Goal: Check status: Check status

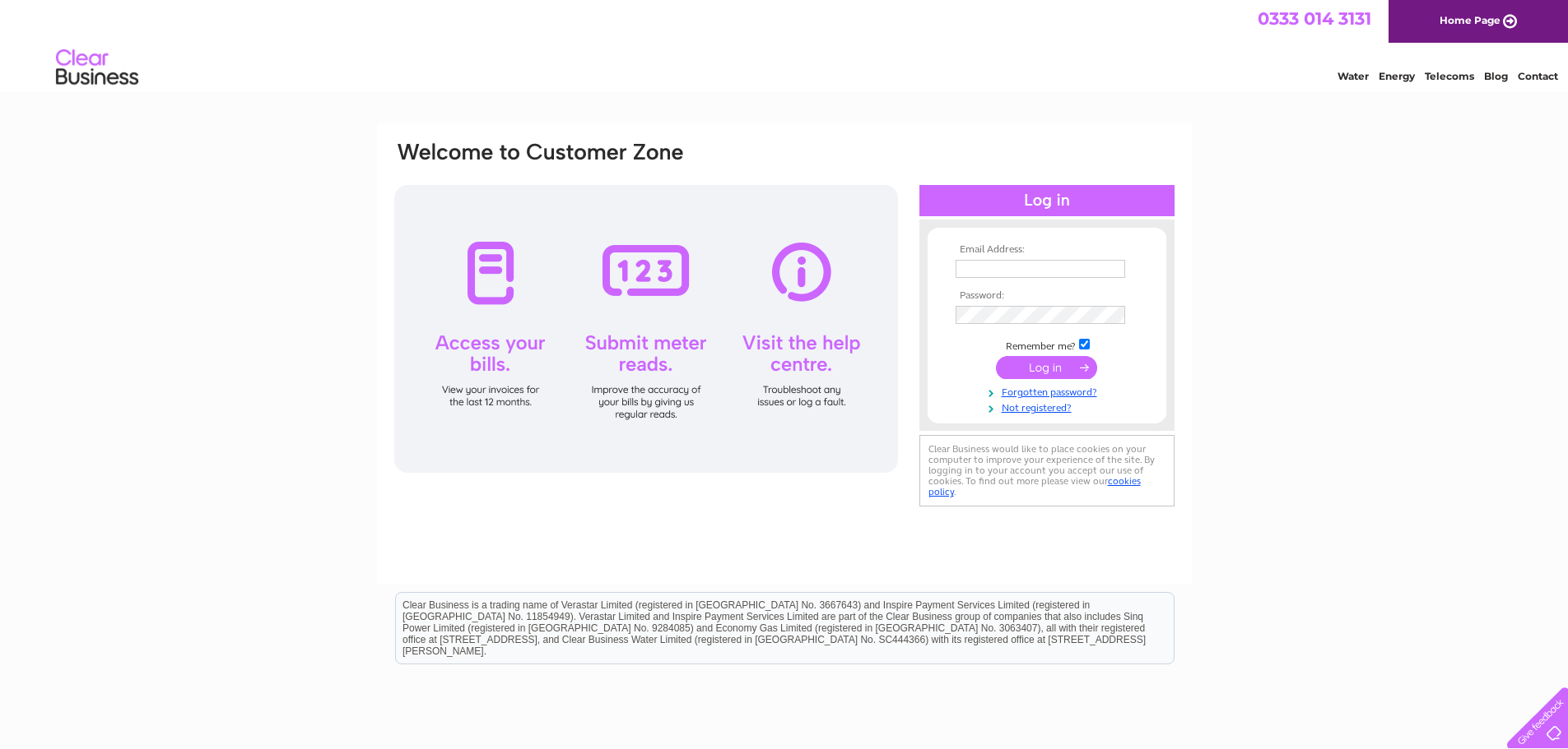
type input "Finance@garvaldedinburgh.org.uk"
click at [1056, 366] on input "submit" at bounding box center [1047, 368] width 101 height 23
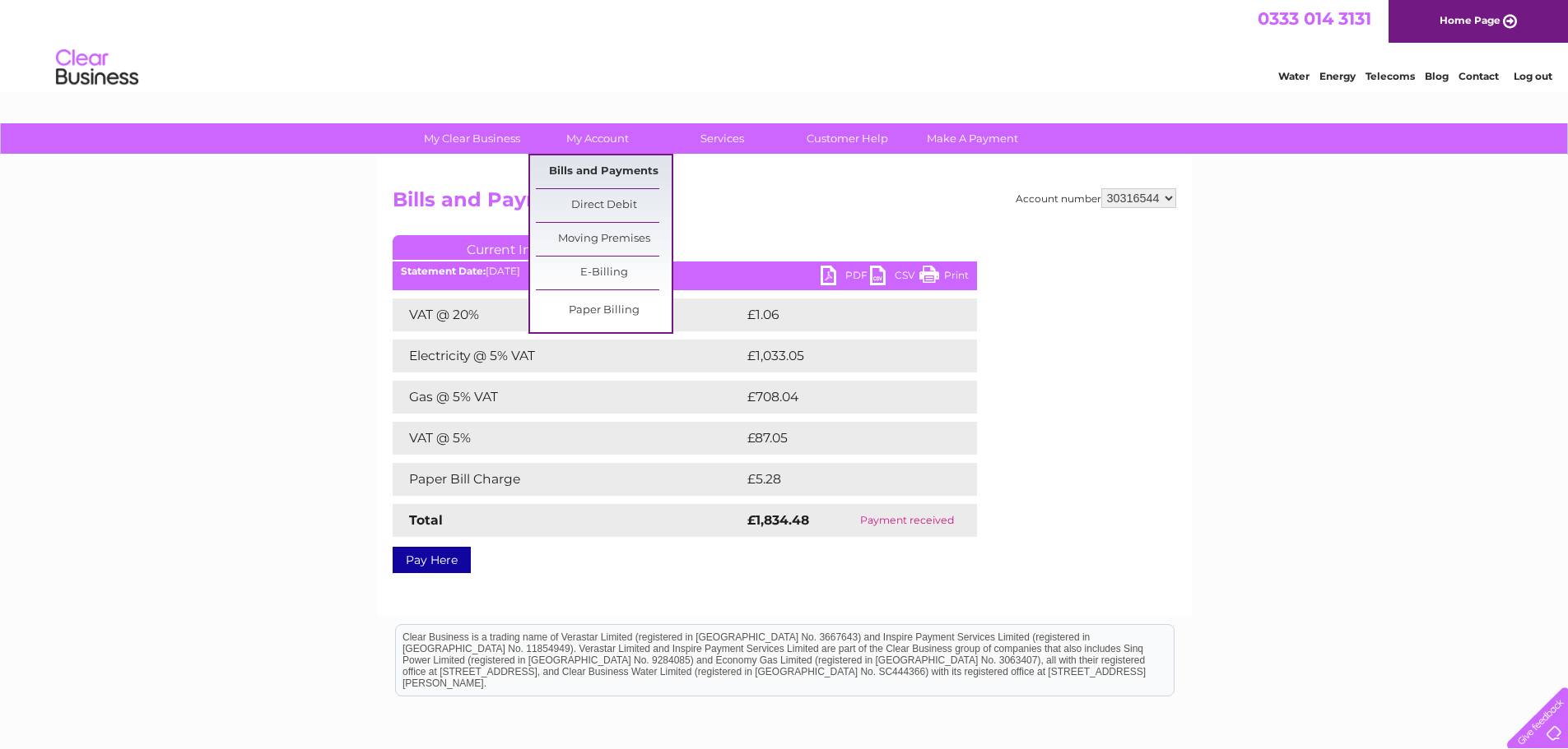
click at [603, 177] on link "Bills and Payments" at bounding box center [604, 171] width 136 height 33
click at [601, 164] on link "Bills and Payments" at bounding box center [604, 171] width 136 height 33
click at [602, 170] on link "Bills and Payments" at bounding box center [604, 171] width 136 height 33
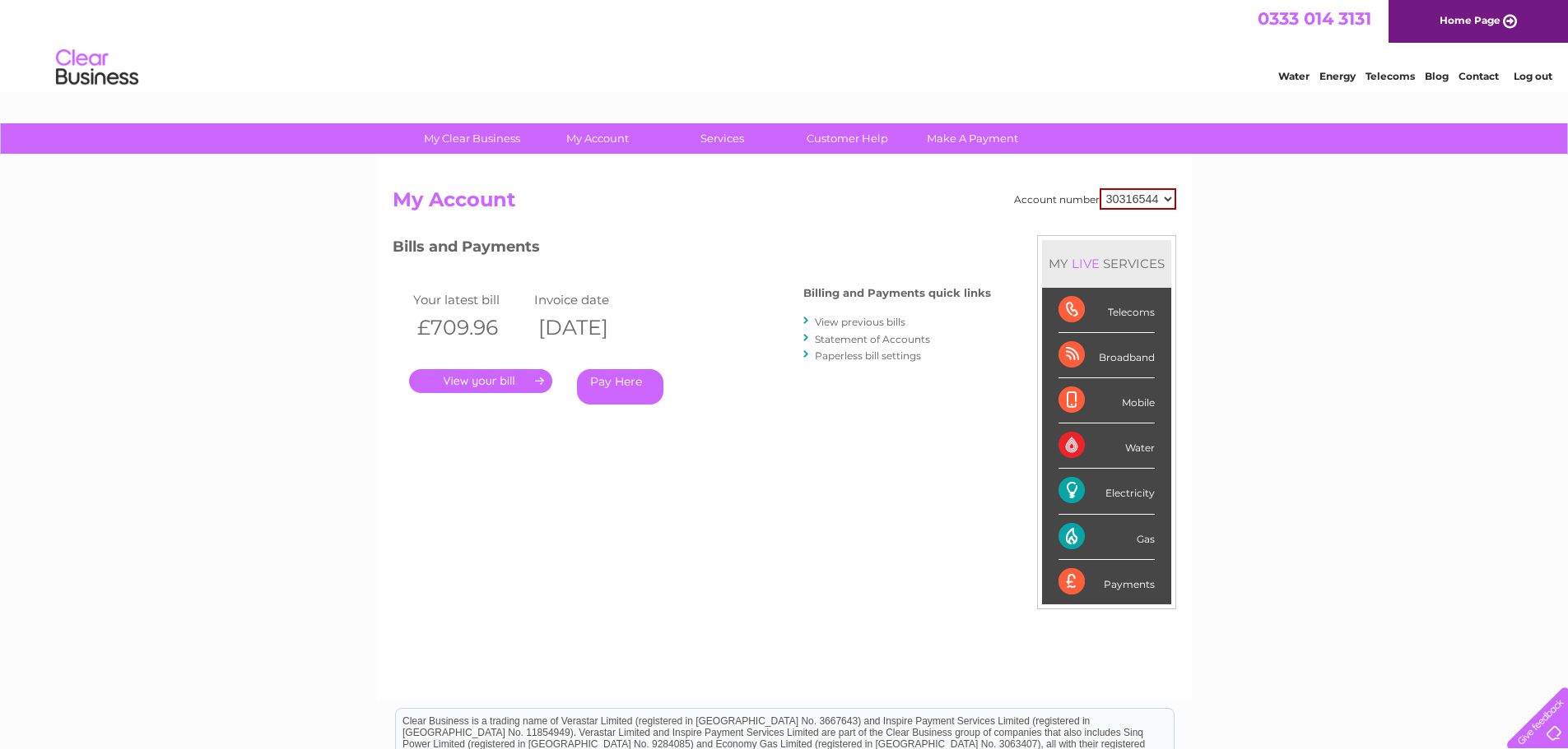
click at [465, 380] on link "." at bounding box center [481, 381] width 143 height 24
